Goal: Task Accomplishment & Management: Use online tool/utility

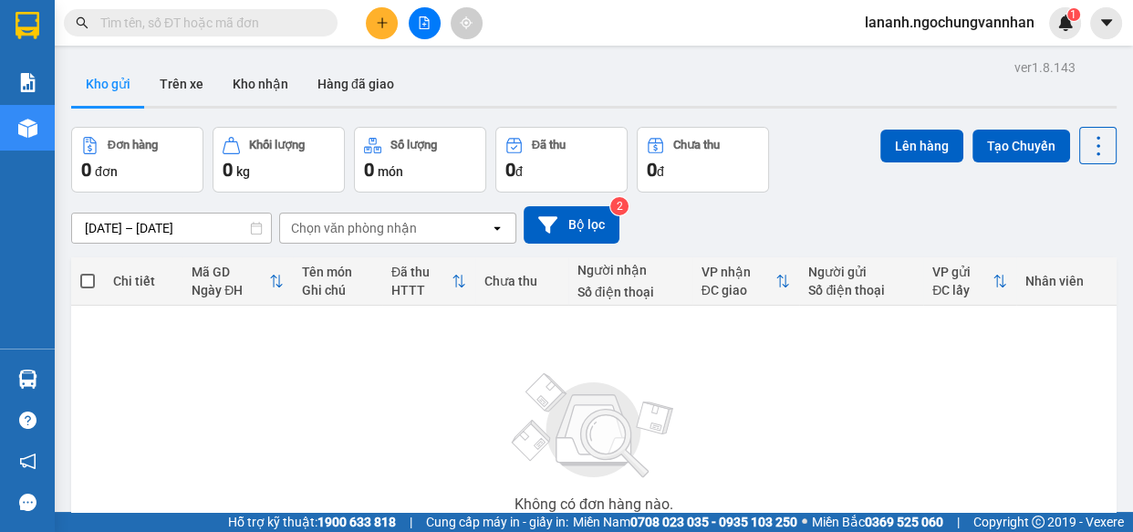
click at [424, 19] on icon "file-add" at bounding box center [424, 22] width 13 height 13
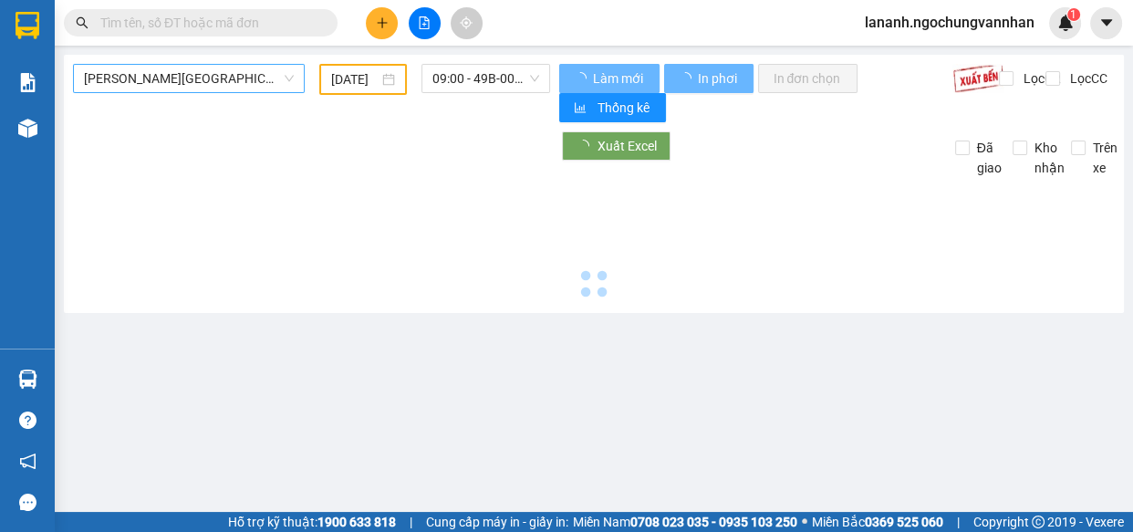
type input "[DATE]"
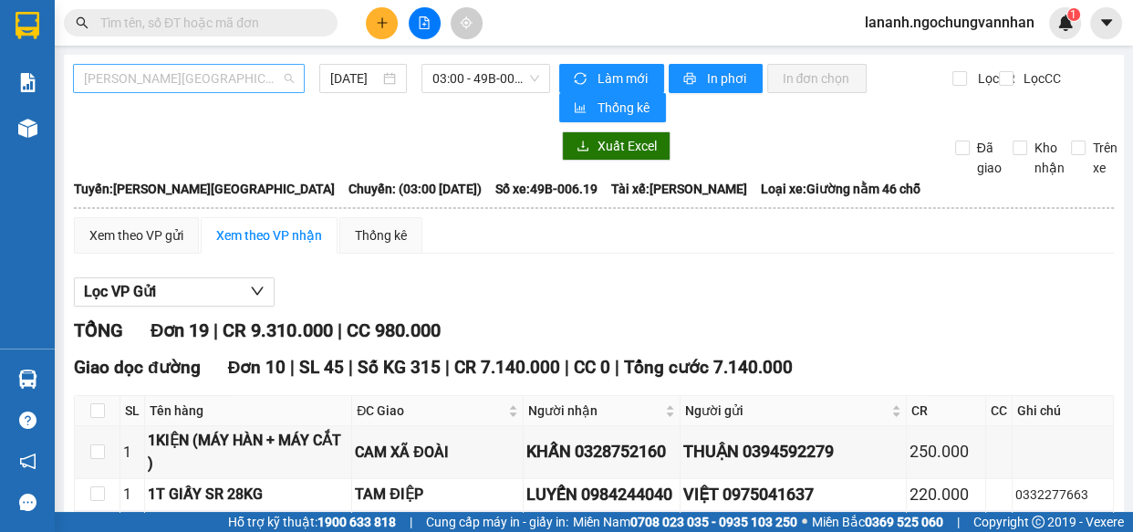
click at [233, 83] on span "[PERSON_NAME][GEOGRAPHIC_DATA]" at bounding box center [189, 78] width 210 height 27
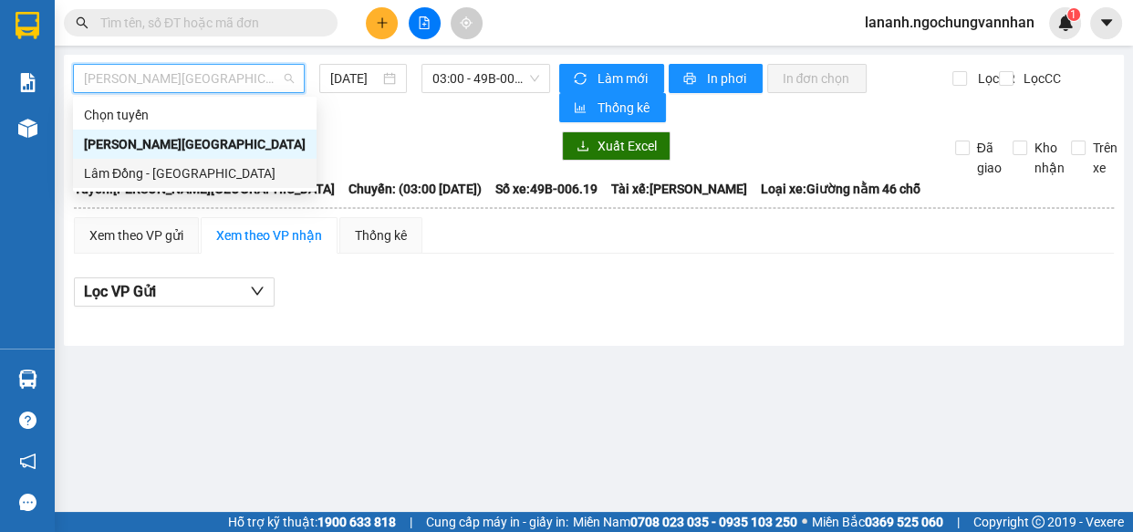
click at [184, 172] on div "Lâm Đồng - [GEOGRAPHIC_DATA]" at bounding box center [195, 173] width 222 height 20
type input "[DATE]"
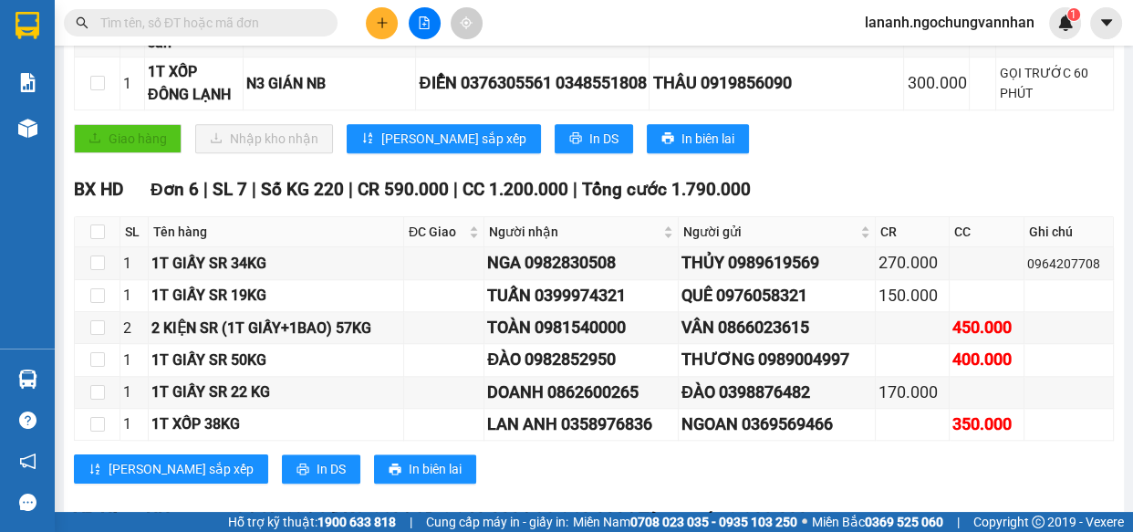
scroll to position [1409, 0]
